Goal: Task Accomplishment & Management: Use online tool/utility

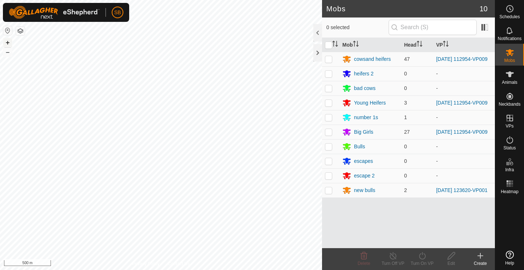
click at [7, 41] on button "+" at bounding box center [7, 42] width 9 height 9
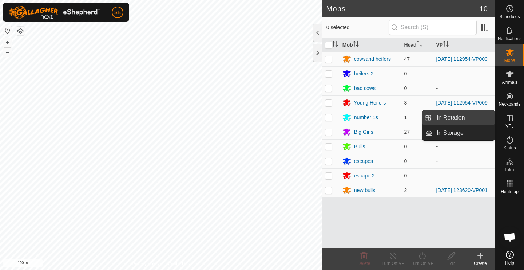
click at [485, 118] on link "In Rotation" at bounding box center [463, 117] width 62 height 15
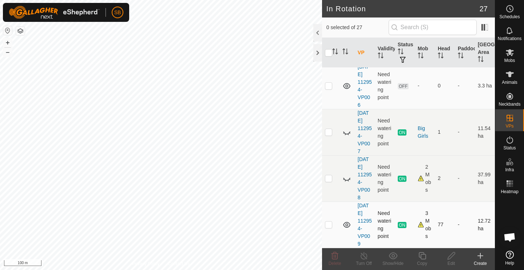
scroll to position [823, 0]
click at [327, 226] on p-checkbox at bounding box center [328, 224] width 7 height 6
checkbox input "true"
click at [425, 259] on icon at bounding box center [422, 255] width 9 height 9
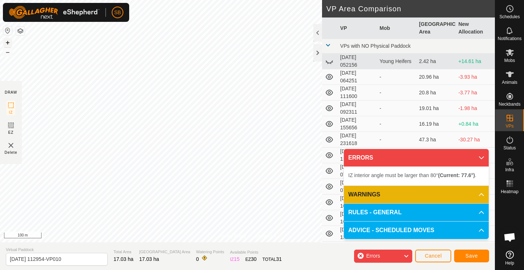
click at [9, 43] on button "+" at bounding box center [7, 42] width 9 height 9
click at [8, 53] on button "–" at bounding box center [7, 52] width 9 height 9
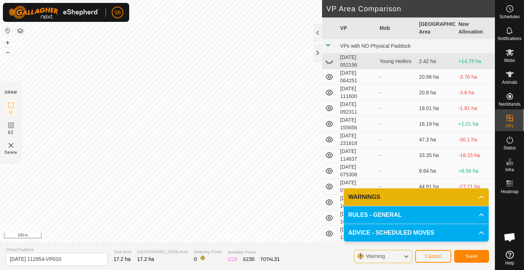
click at [471, 255] on span "Save" at bounding box center [471, 256] width 12 height 6
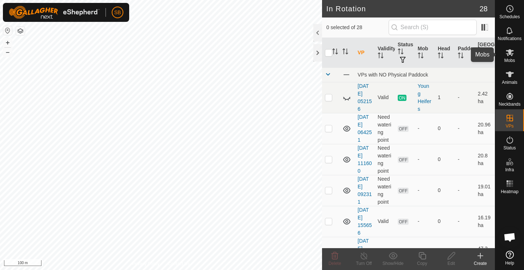
click at [513, 58] on span "Mobs" at bounding box center [509, 60] width 11 height 4
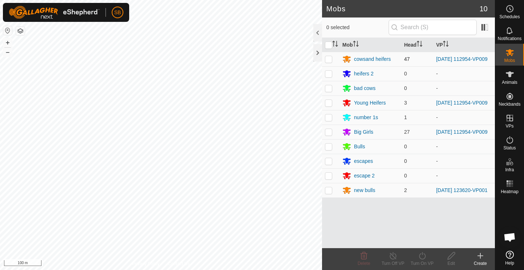
click at [330, 60] on p-checkbox at bounding box center [328, 59] width 7 height 6
checkbox input "true"
click at [331, 106] on p-checkbox at bounding box center [328, 103] width 7 height 6
checkbox input "true"
click at [330, 135] on p-checkbox at bounding box center [328, 132] width 7 height 6
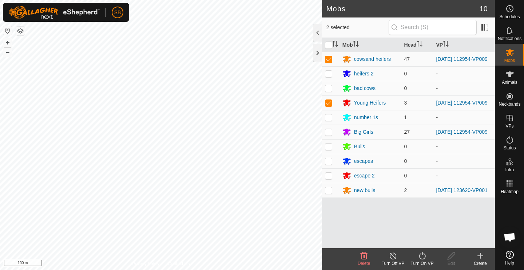
checkbox input "true"
click at [423, 257] on icon at bounding box center [422, 255] width 9 height 9
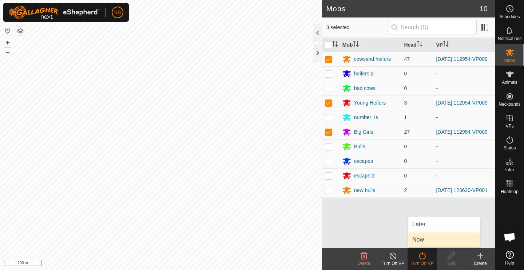
click at [428, 242] on link "Now" at bounding box center [444, 239] width 72 height 15
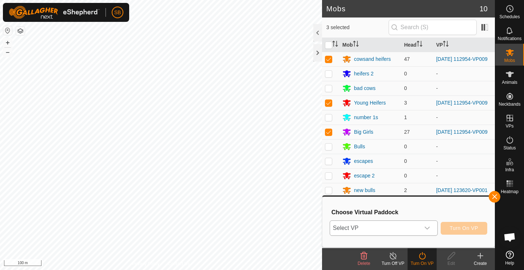
click at [429, 225] on icon "dropdown trigger" at bounding box center [427, 228] width 6 height 6
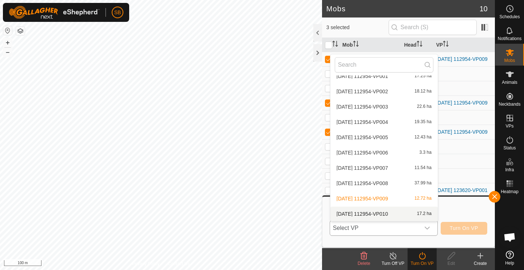
scroll to position [298, 0]
click at [410, 213] on li "[DATE] 112954-VP010 17.2 ha" at bounding box center [383, 213] width 107 height 15
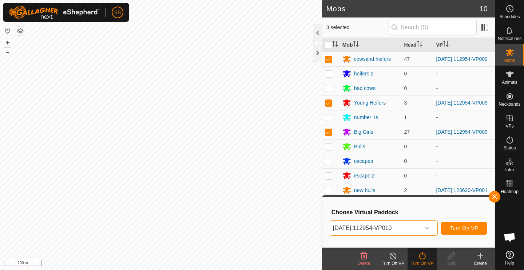
click at [457, 226] on span "Turn On VP" at bounding box center [464, 228] width 28 height 6
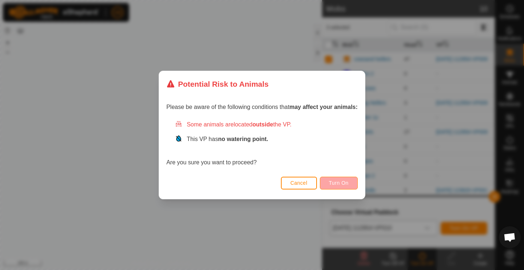
click at [344, 182] on span "Turn On" at bounding box center [339, 183] width 20 height 6
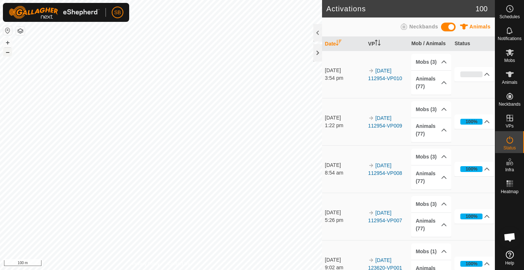
click at [8, 53] on button "–" at bounding box center [7, 52] width 9 height 9
